Goal: Transaction & Acquisition: Purchase product/service

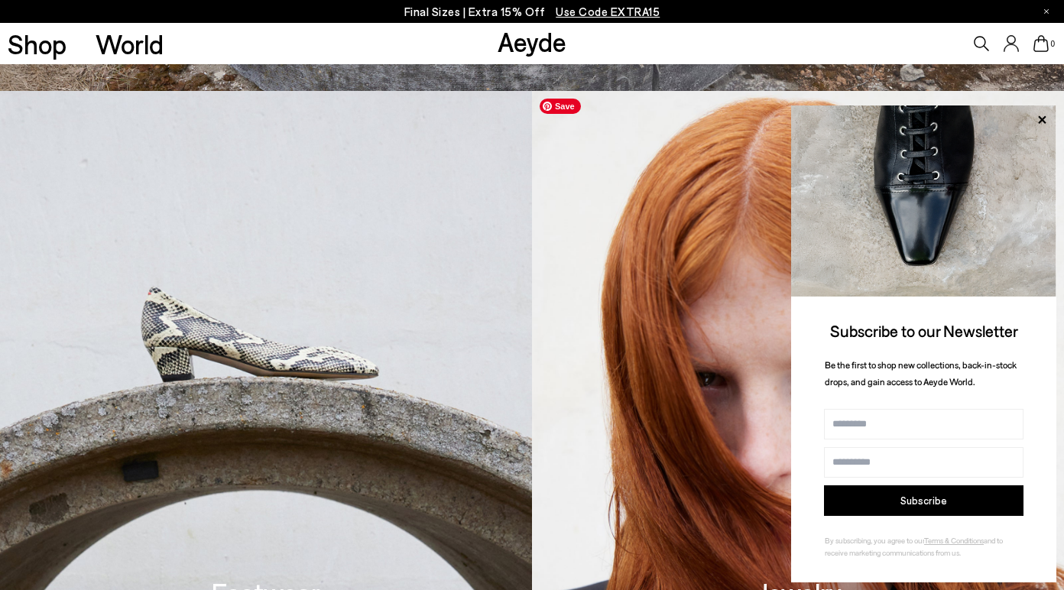
scroll to position [501, 0]
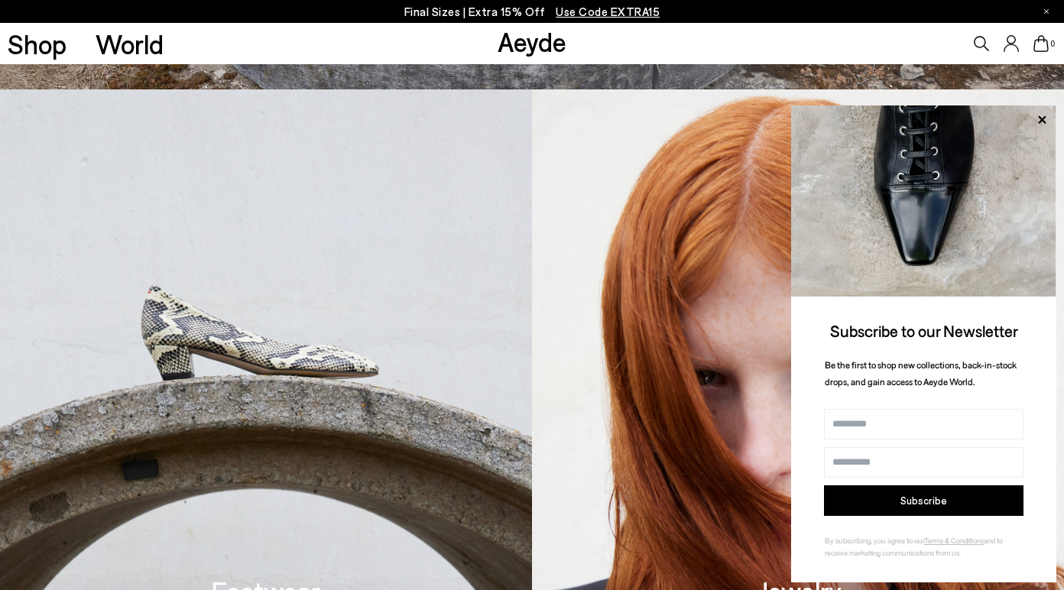
click at [492, 11] on p "Final Sizes | Extra 15% Off Use Code EXTRA15" at bounding box center [532, 11] width 256 height 19
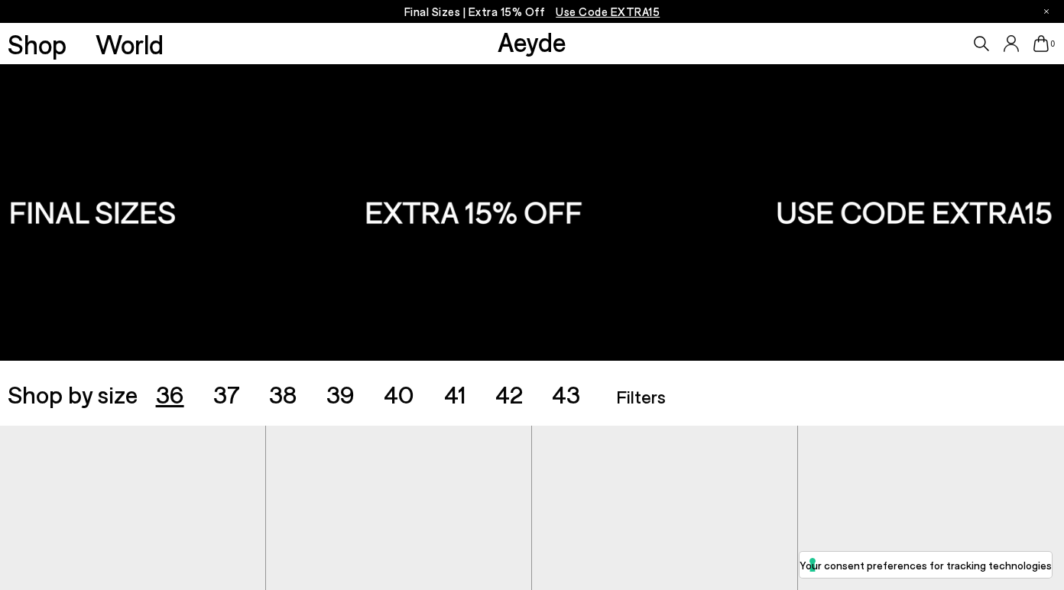
click at [166, 392] on span "36" at bounding box center [170, 393] width 28 height 29
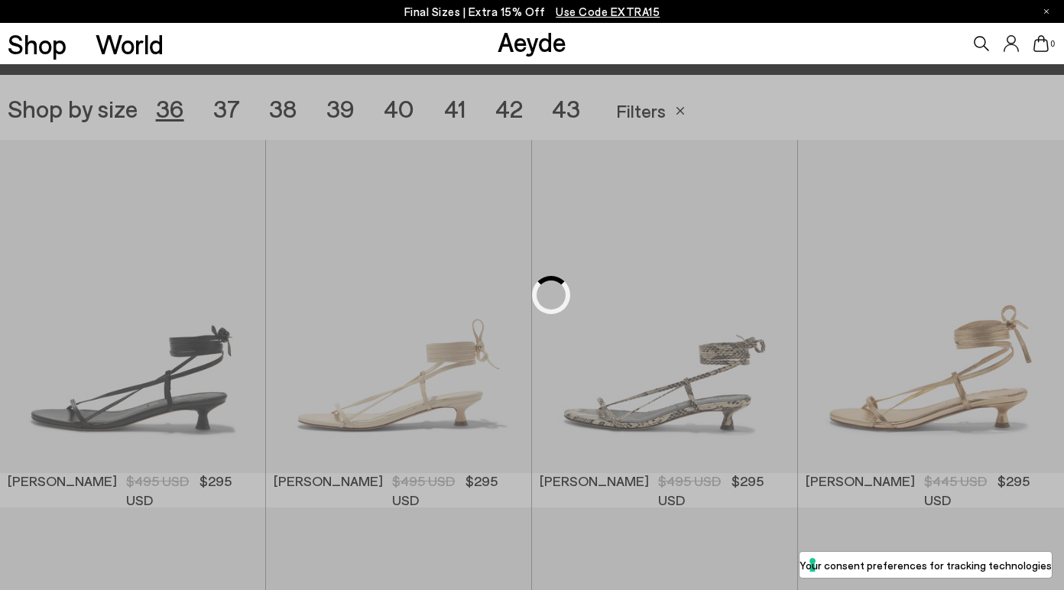
scroll to position [297, 0]
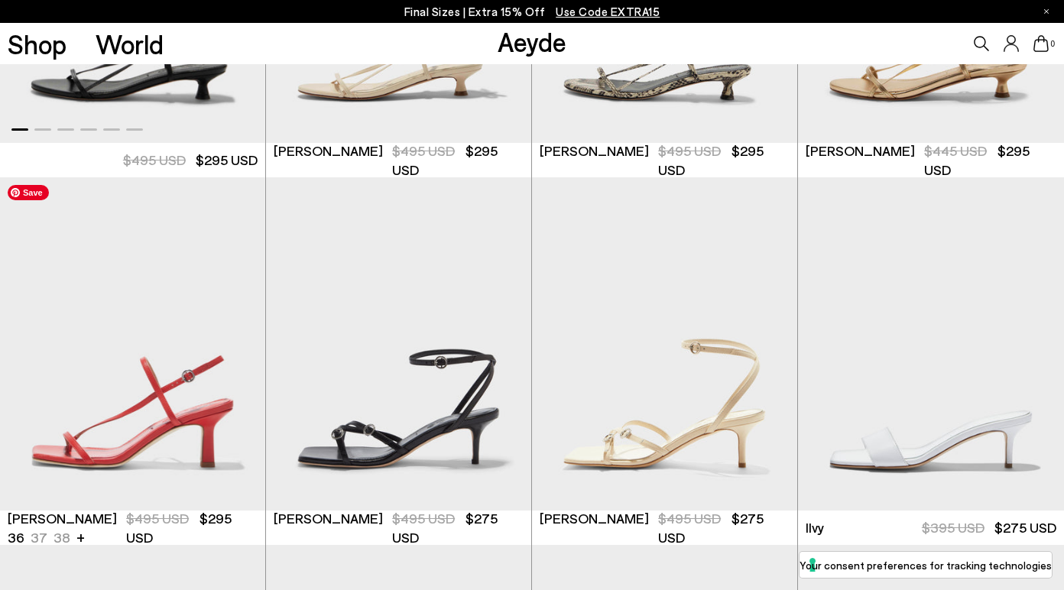
scroll to position [628, 0]
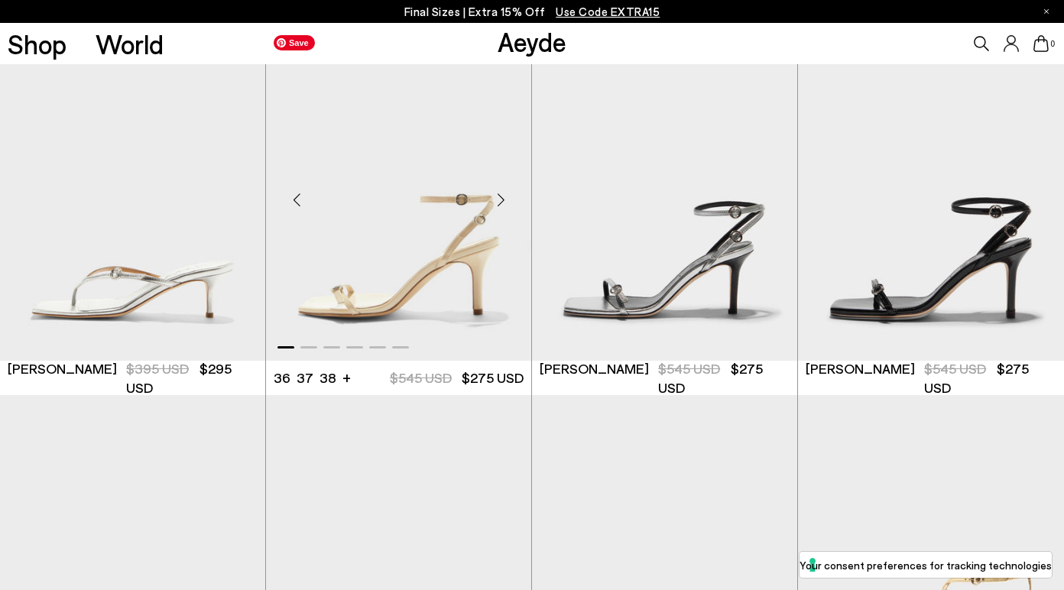
scroll to position [1504, 0]
